Goal: Task Accomplishment & Management: Use online tool/utility

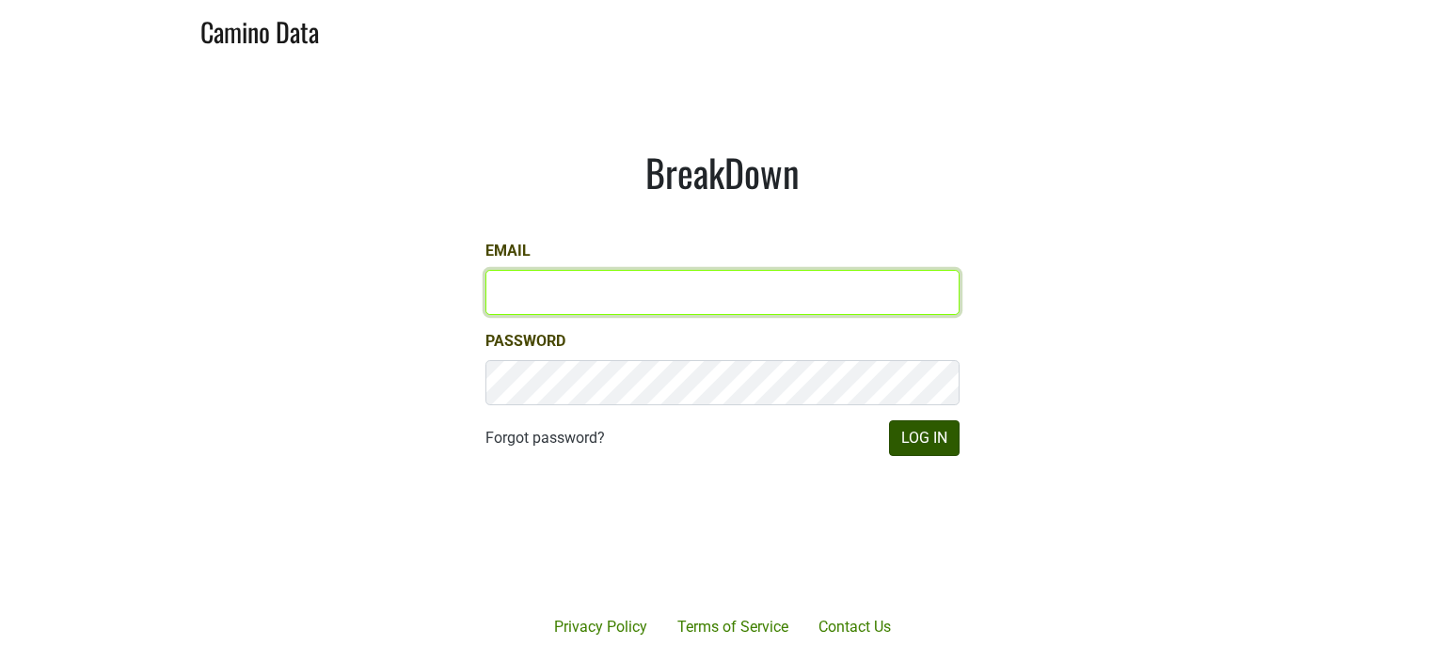
type input "hilary@emeritusvineyards.com"
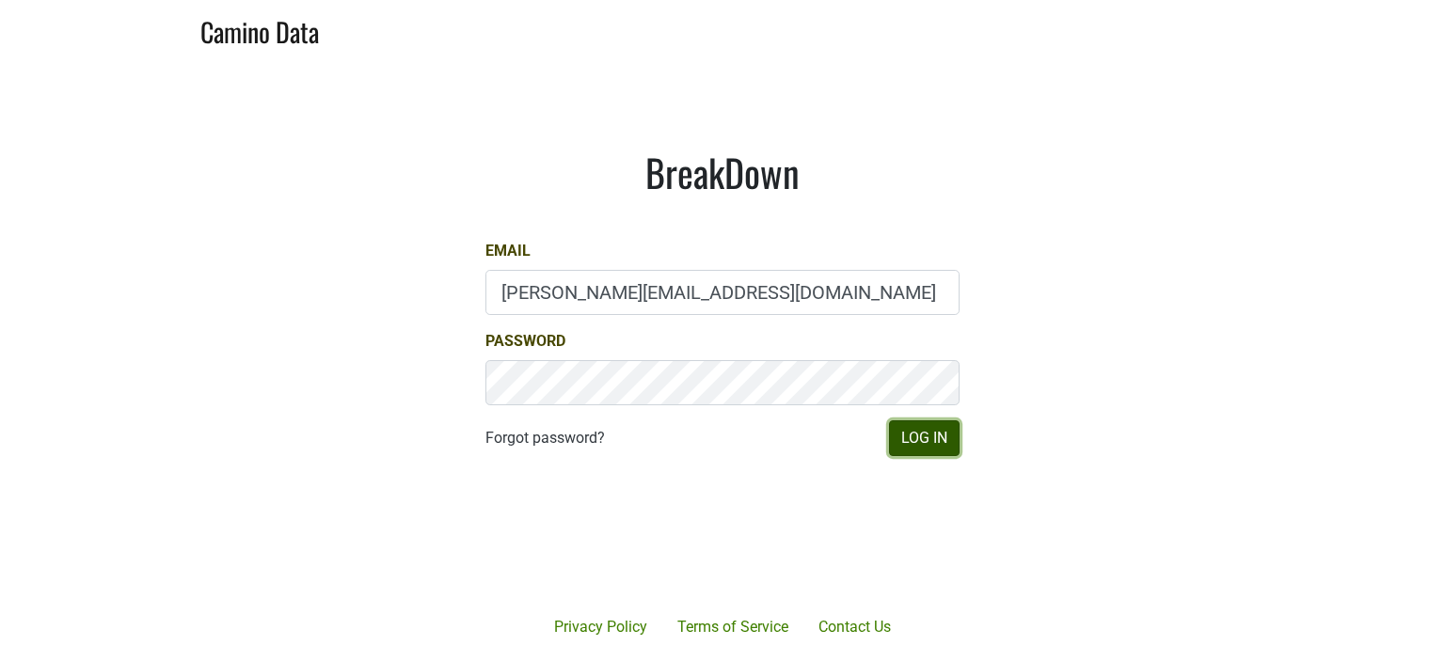
click at [924, 445] on button "Log In" at bounding box center [924, 439] width 71 height 36
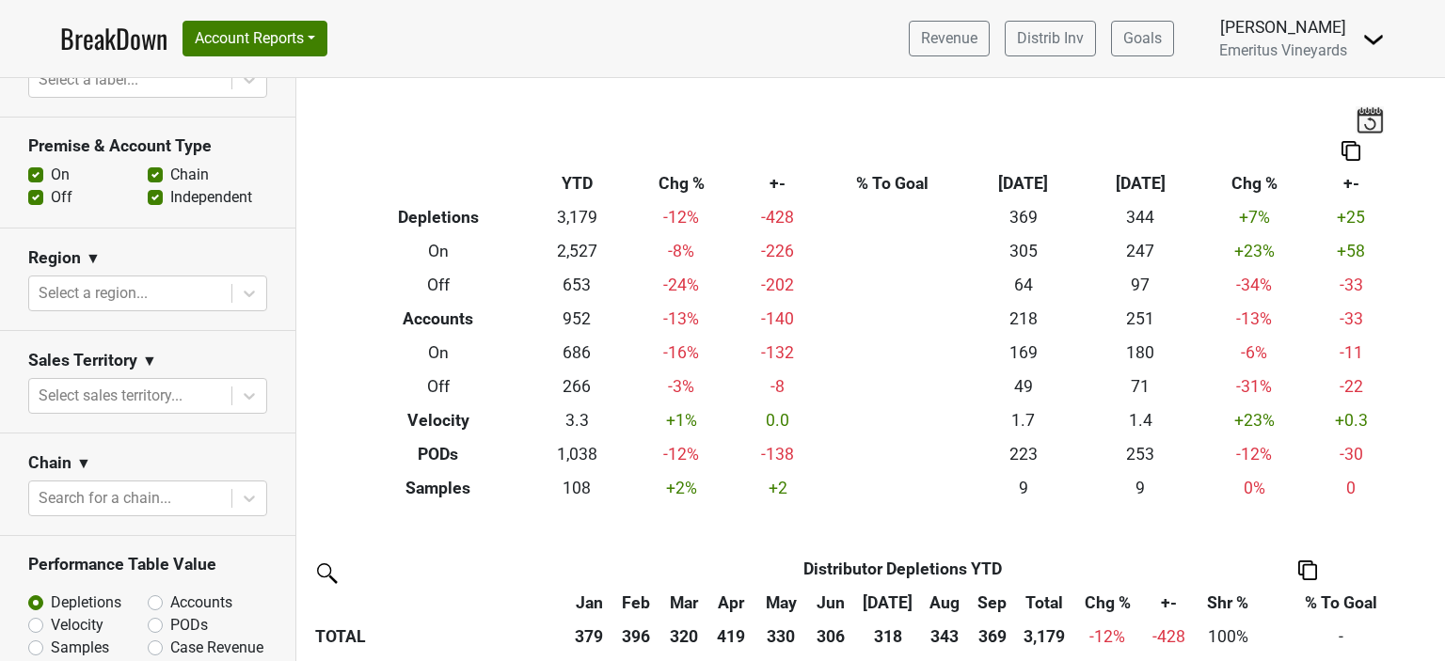
scroll to position [430, 0]
click at [243, 293] on icon at bounding box center [249, 292] width 19 height 19
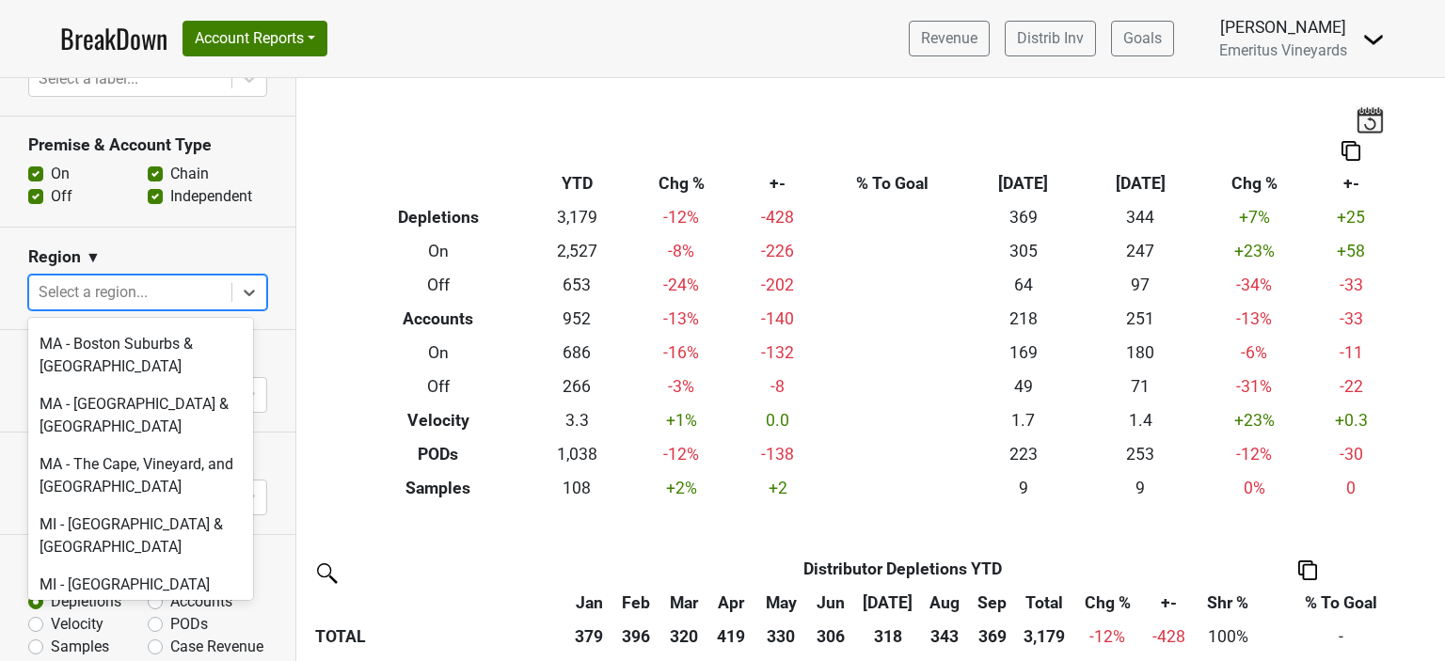
scroll to position [3199, 0]
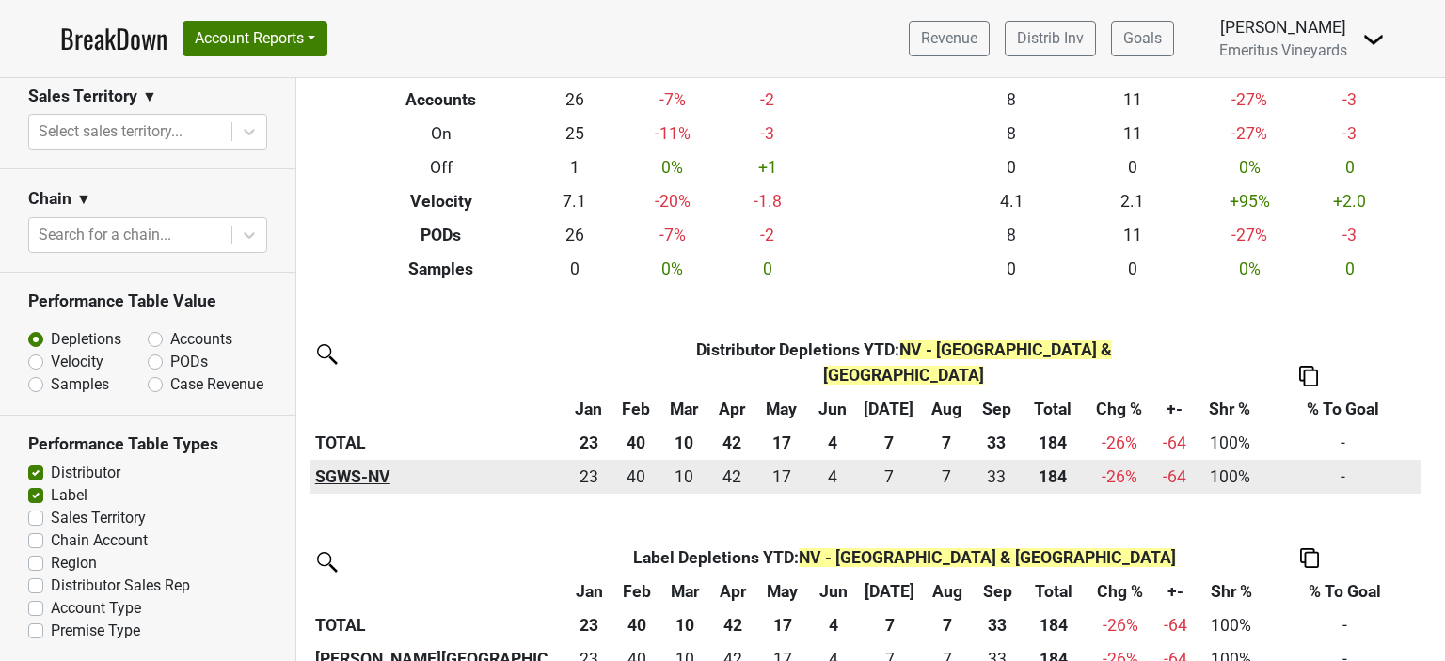
scroll to position [224, 0]
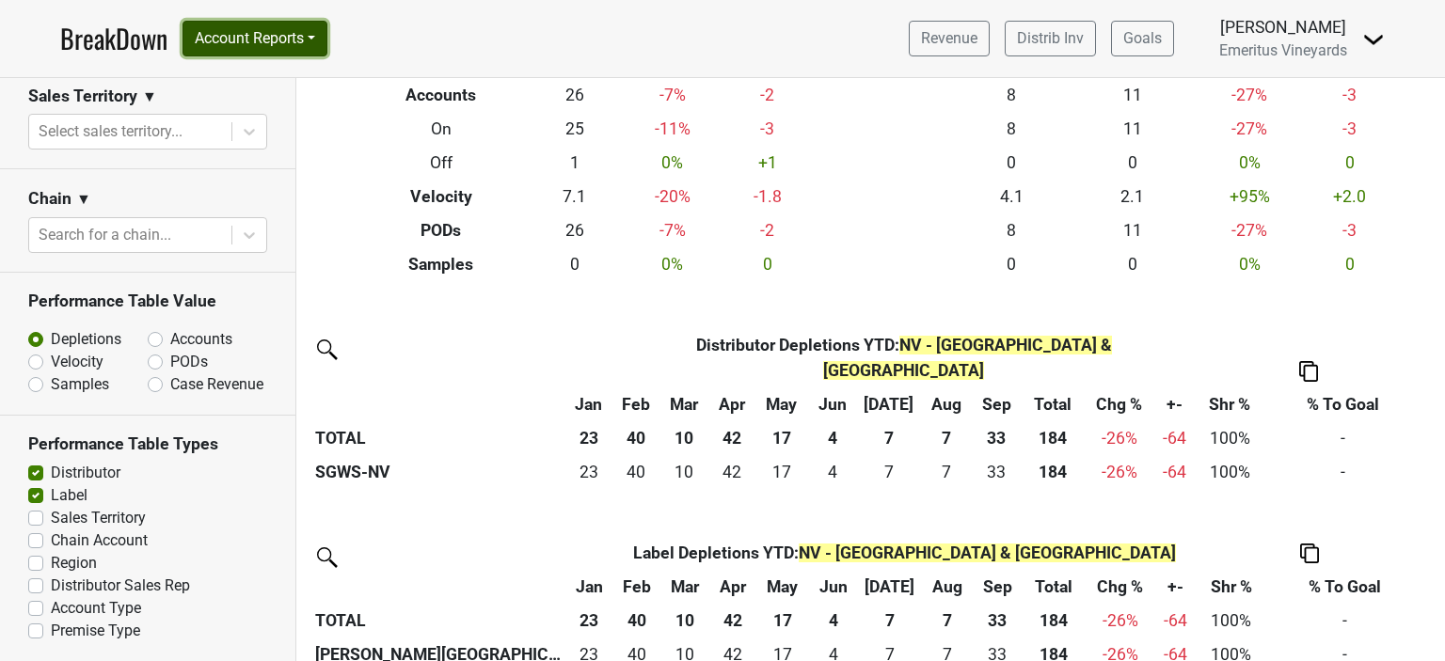
click at [302, 36] on button "Account Reports" at bounding box center [255, 39] width 145 height 36
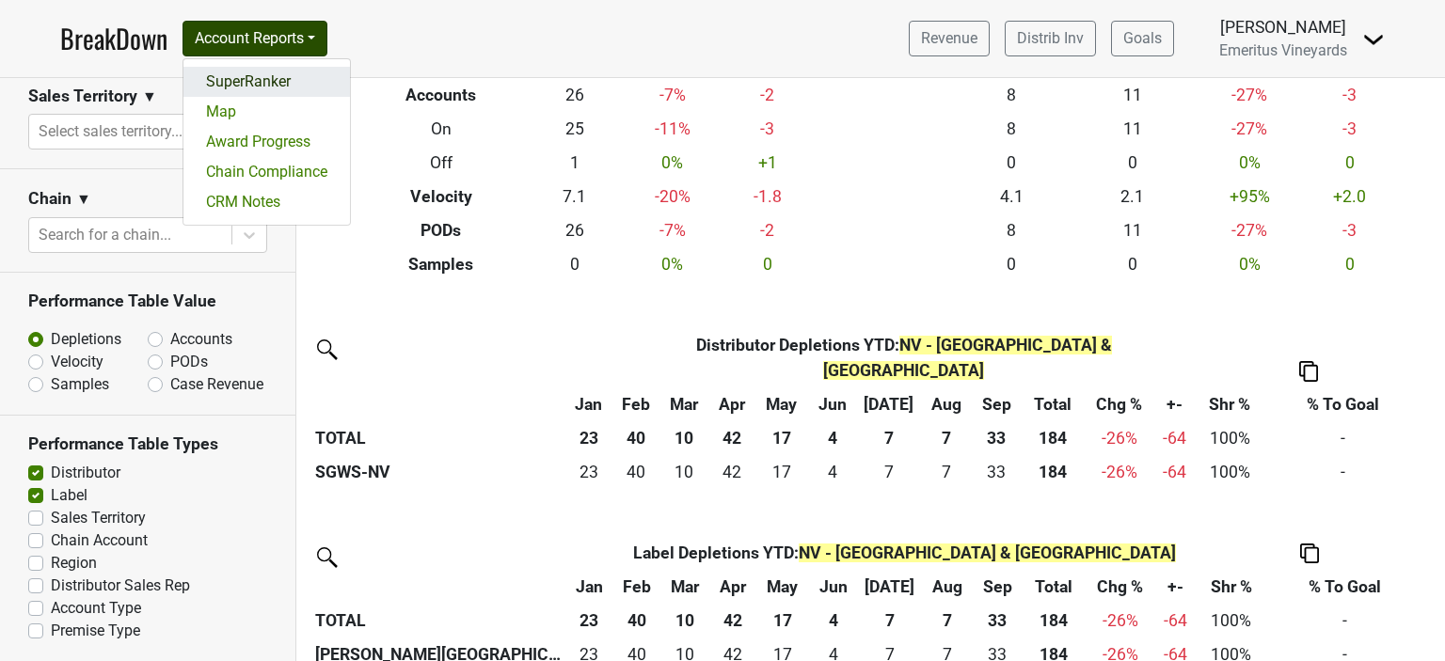
click at [259, 82] on link "SuperRanker" at bounding box center [266, 82] width 167 height 30
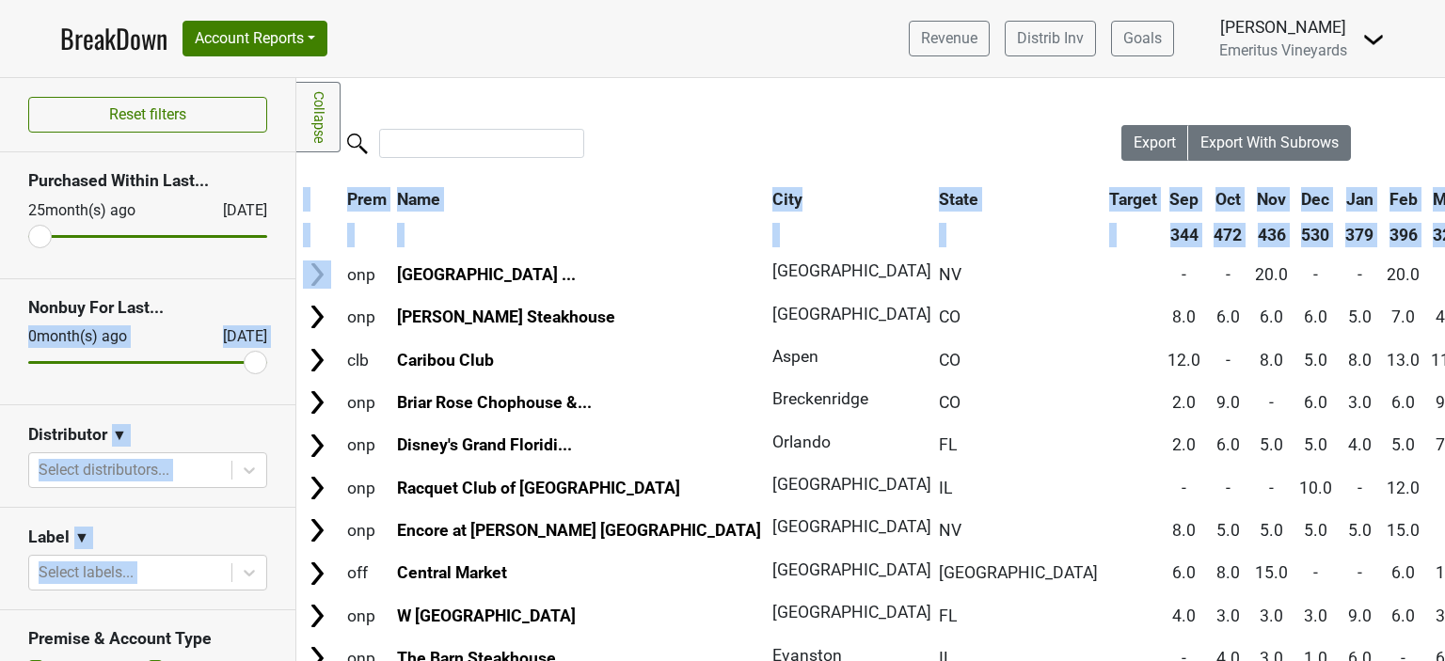
drag, startPoint x: 297, startPoint y: 255, endPoint x: 288, endPoint y: 257, distance: 9.6
click at [291, 295] on div "Reset filters Purchased Within Last... [DATE] [DATE] Nonbuy For Last... [DATE] …" at bounding box center [722, 369] width 1445 height 583
drag, startPoint x: 38, startPoint y: 233, endPoint x: 136, endPoint y: 247, distance: 99.8
type input "12"
click at [141, 238] on input "range" at bounding box center [147, 236] width 239 height 3
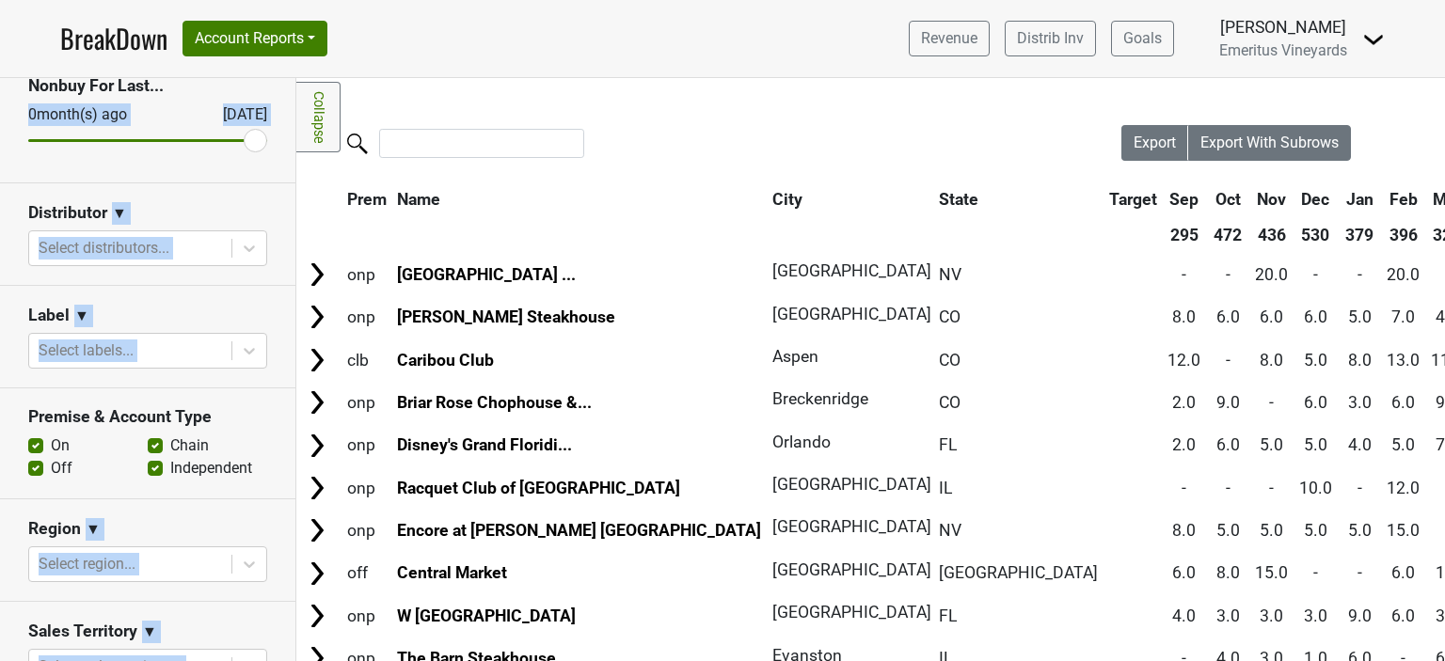
scroll to position [227, 0]
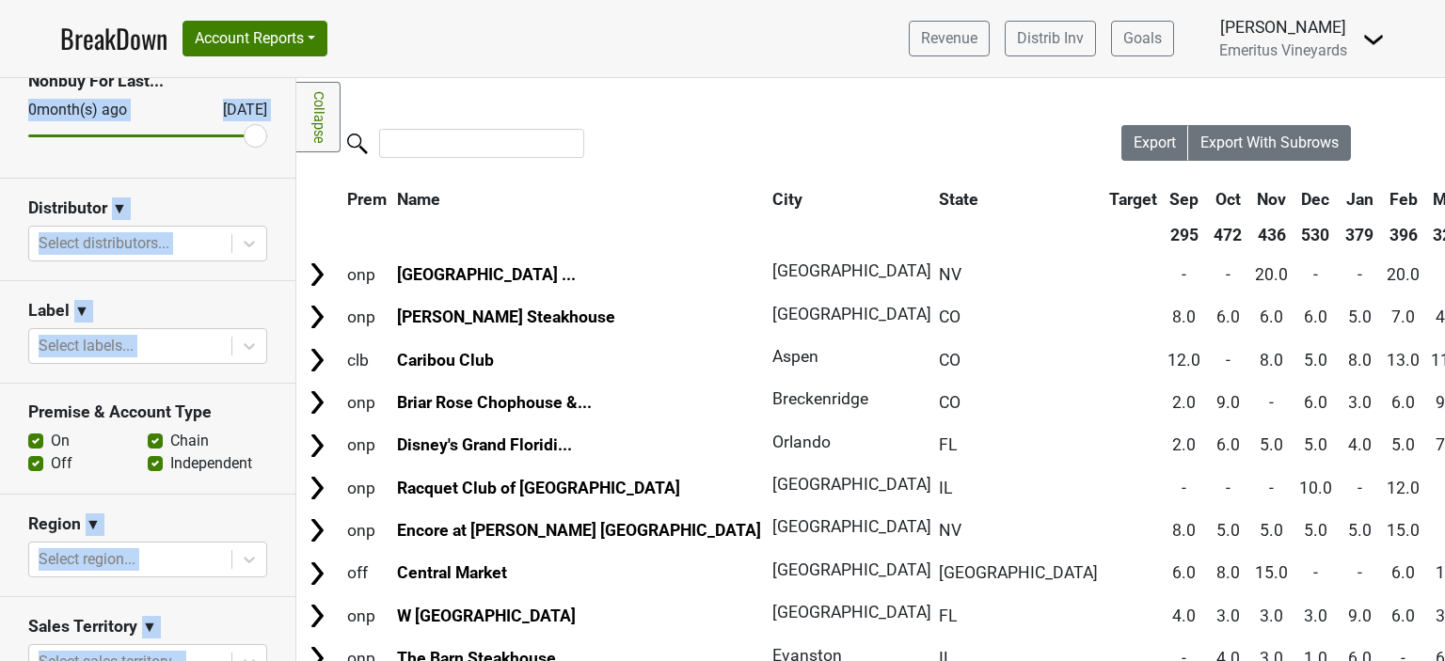
click at [163, 312] on div "Label ▼" at bounding box center [147, 314] width 239 height 28
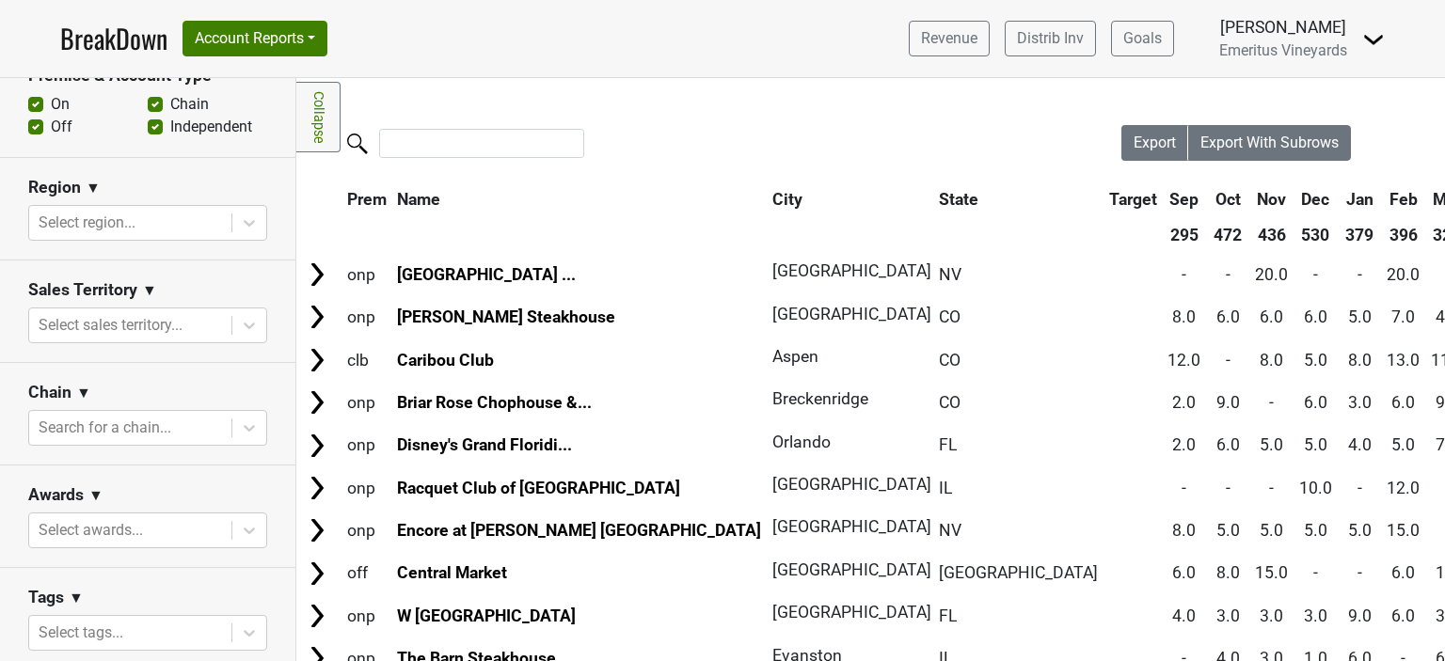
scroll to position [561, 0]
click at [240, 226] on icon at bounding box center [249, 225] width 19 height 19
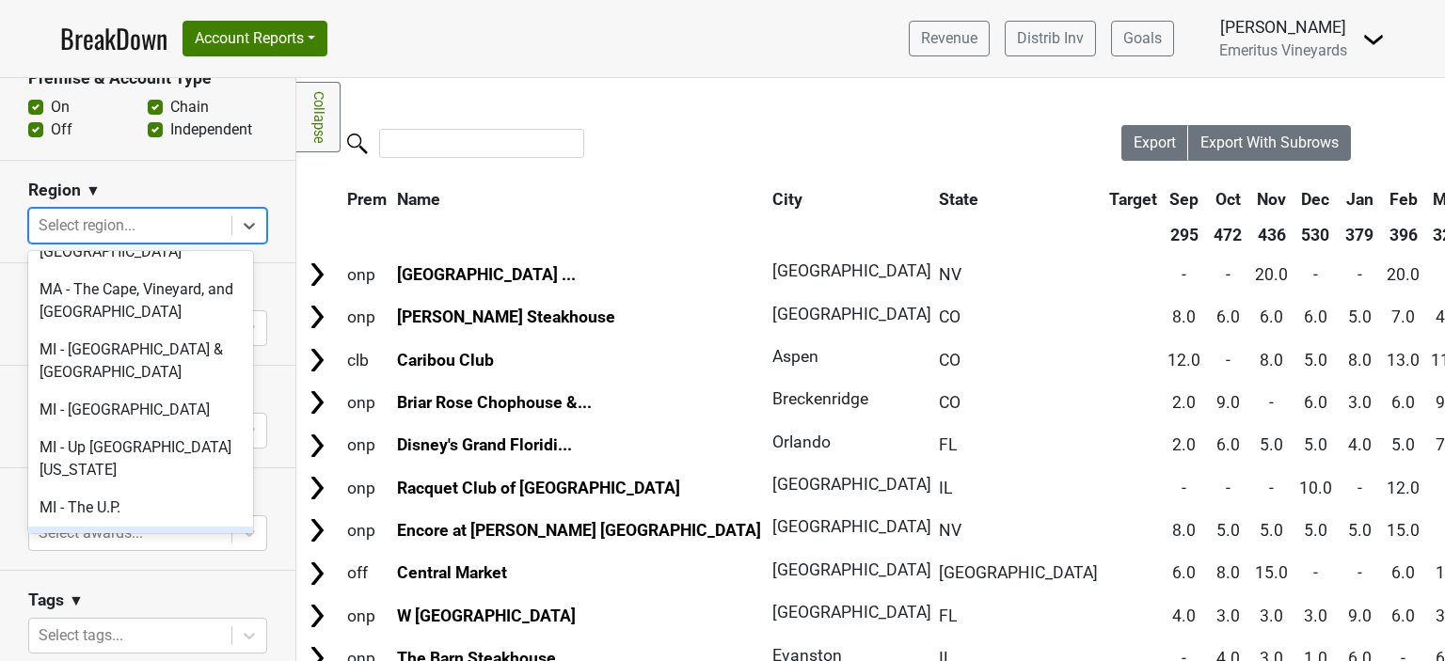
scroll to position [3293, 0]
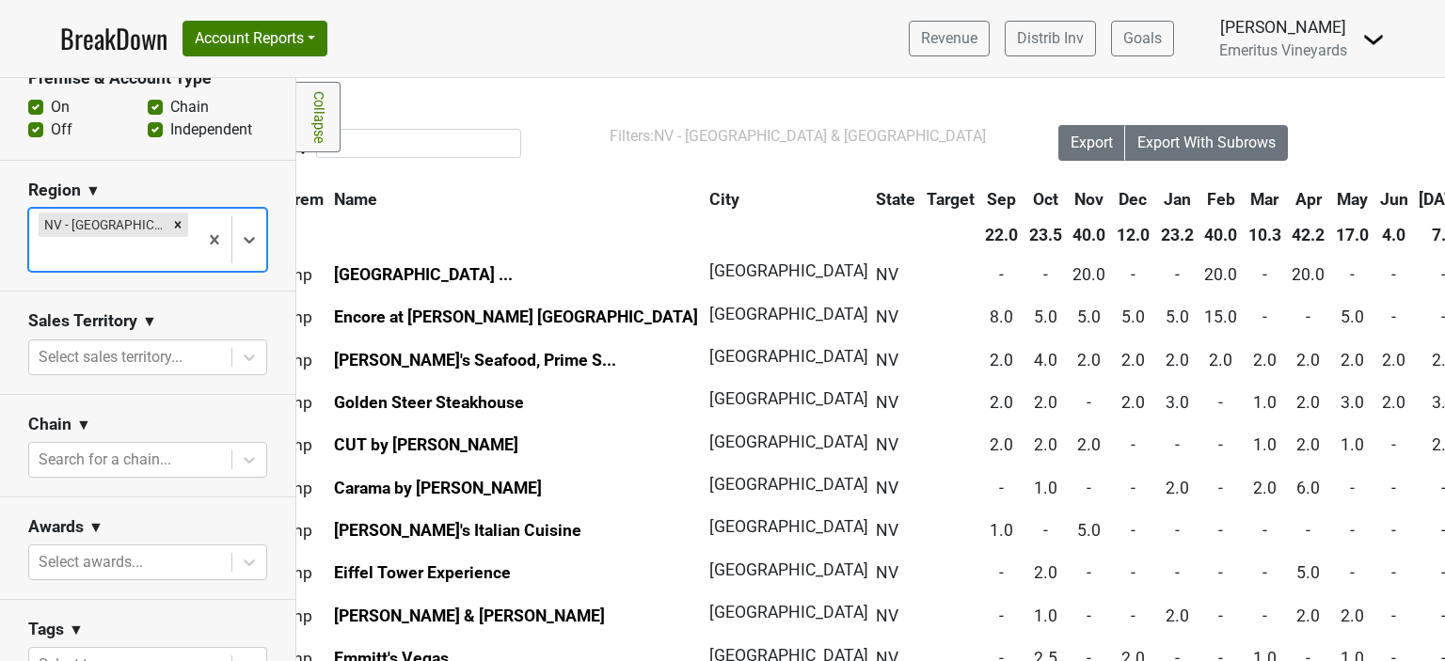
scroll to position [0, 75]
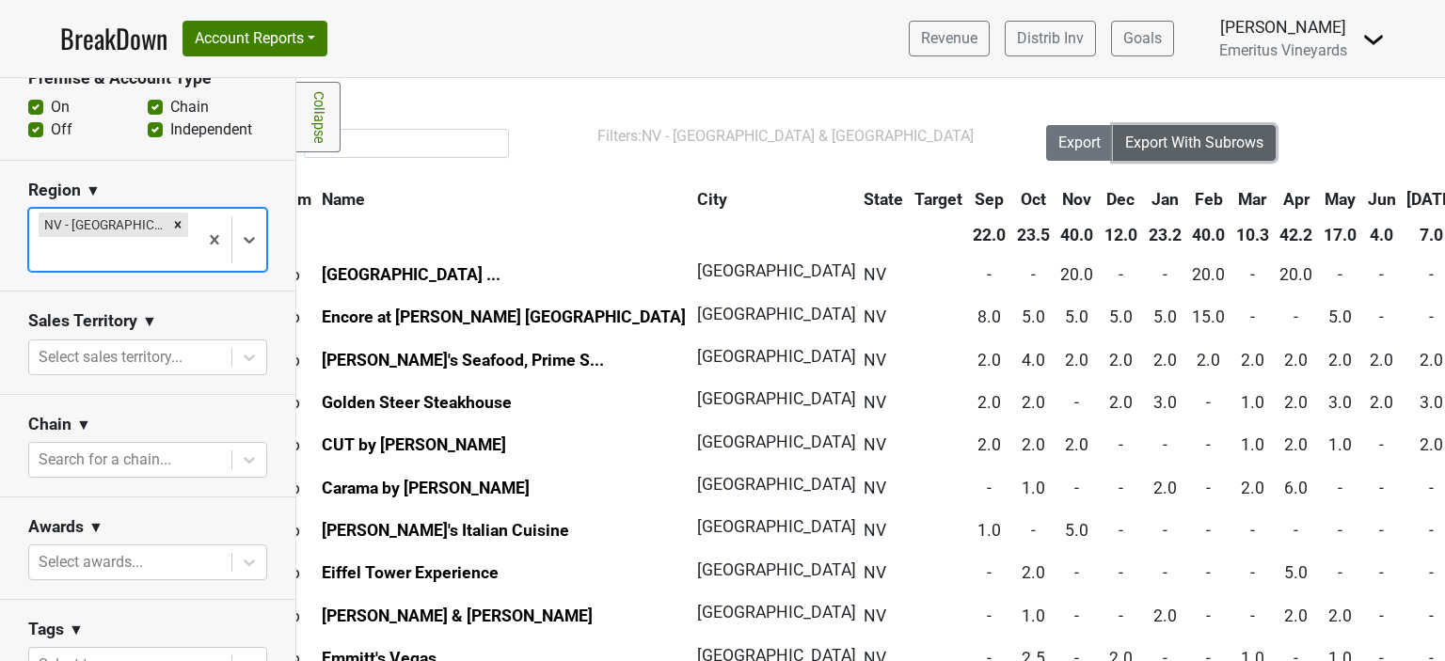
click at [1204, 136] on span "Export With Subrows" at bounding box center [1194, 143] width 138 height 18
